Goal: Task Accomplishment & Management: Complete application form

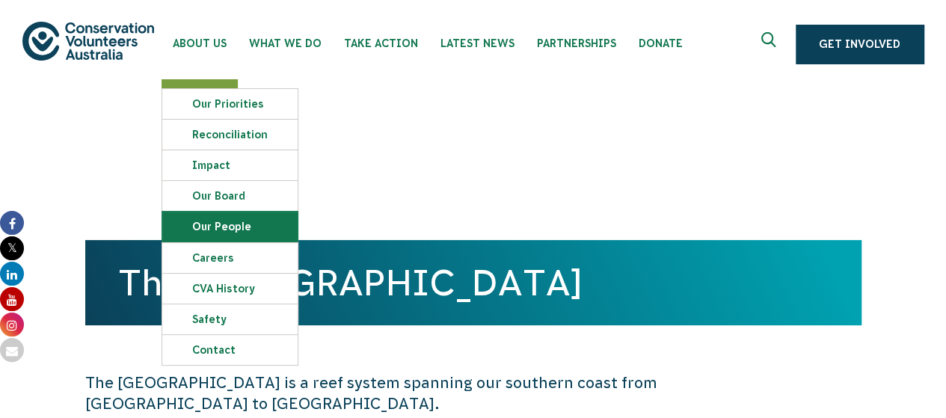
click at [245, 230] on link "Our People" at bounding box center [229, 227] width 135 height 30
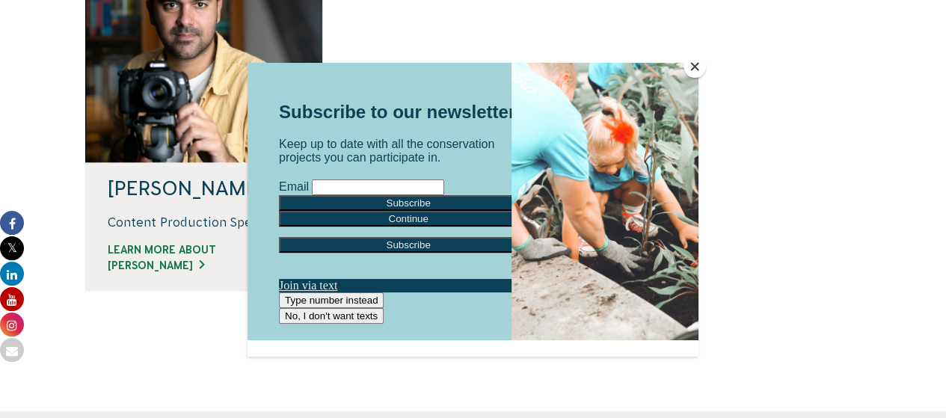
scroll to position [1878, 0]
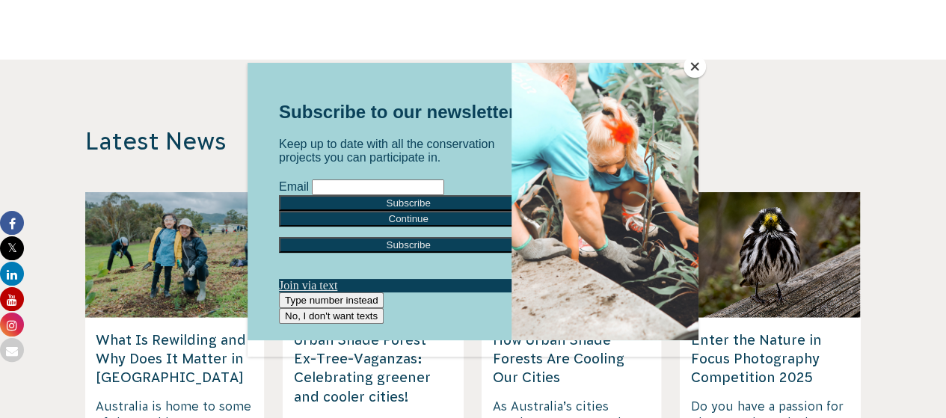
click at [701, 66] on button "Close" at bounding box center [694, 66] width 22 height 22
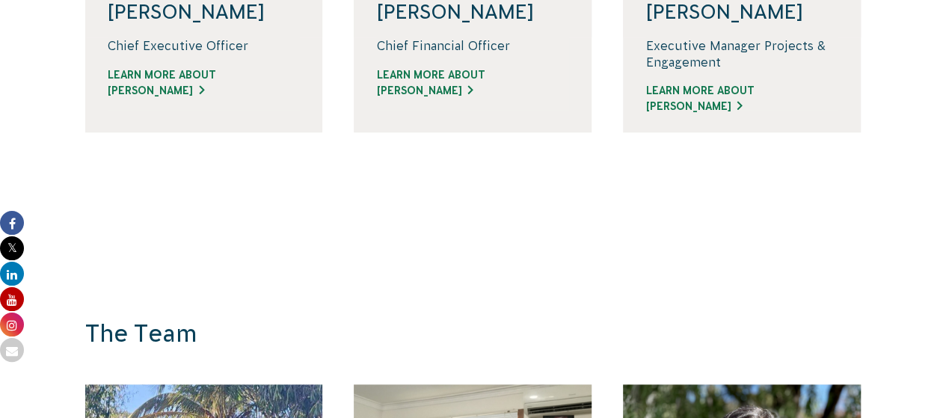
scroll to position [0, 0]
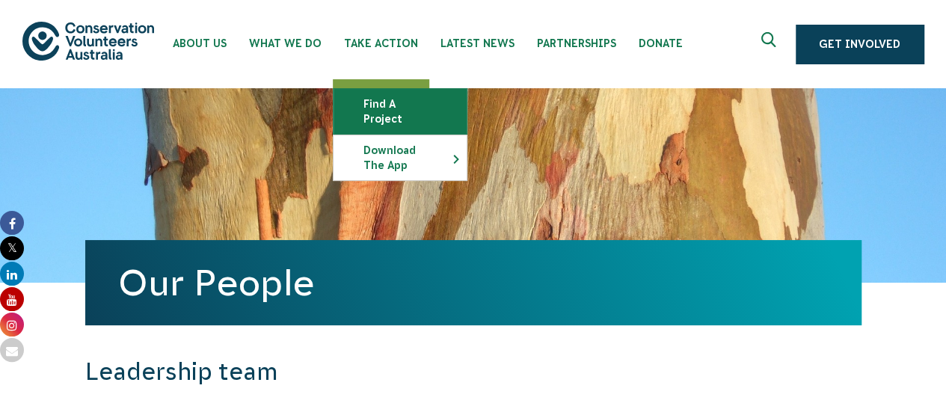
click at [398, 101] on link "Find a project" at bounding box center [399, 111] width 133 height 45
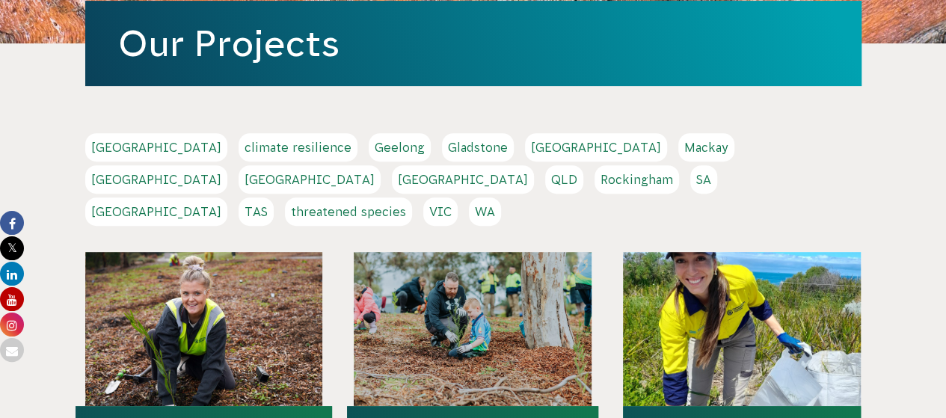
scroll to position [289, 0]
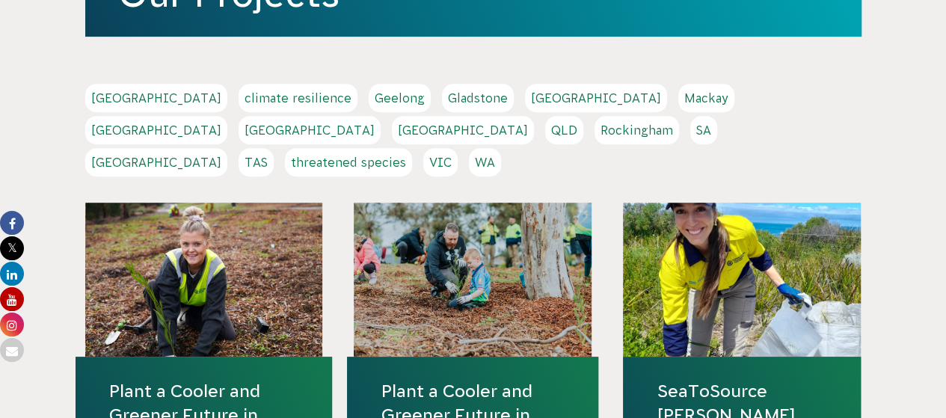
click at [458, 148] on link "VIC" at bounding box center [440, 162] width 34 height 28
click at [690, 129] on link "SA" at bounding box center [703, 130] width 27 height 28
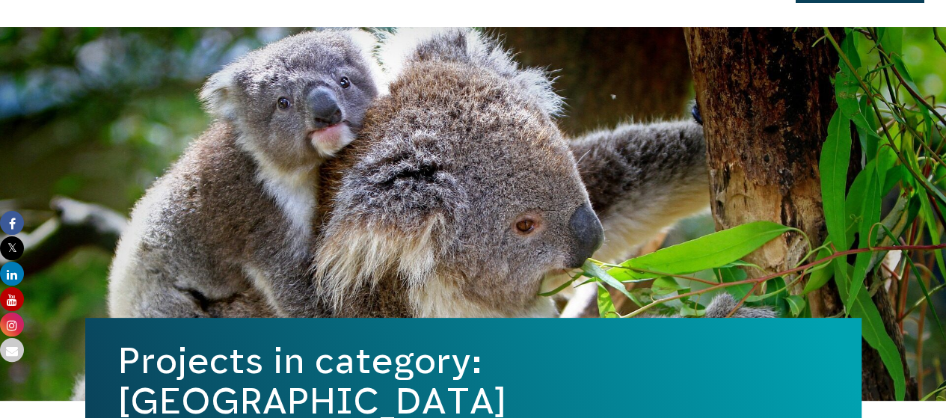
scroll to position [58, 0]
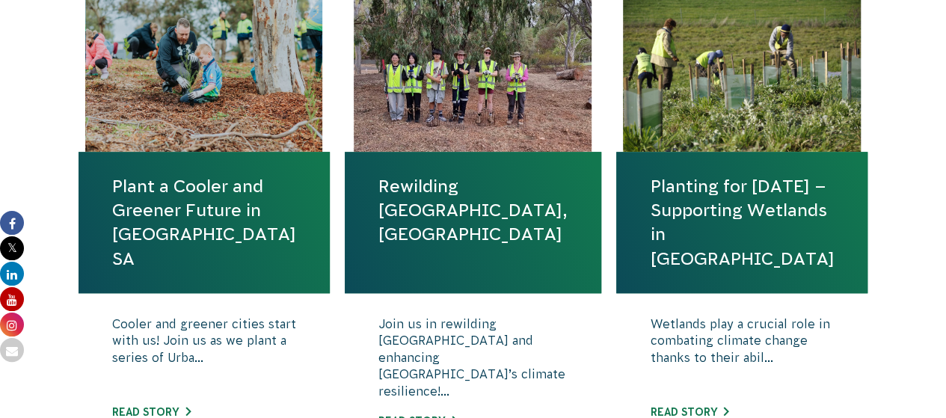
scroll to position [571, 0]
